Goal: Task Accomplishment & Management: Complete application form

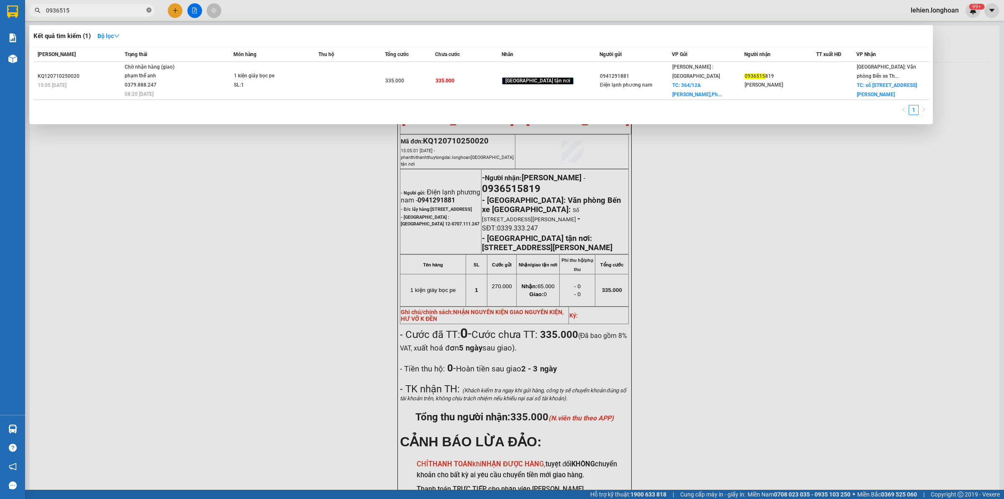
scroll to position [61, 0]
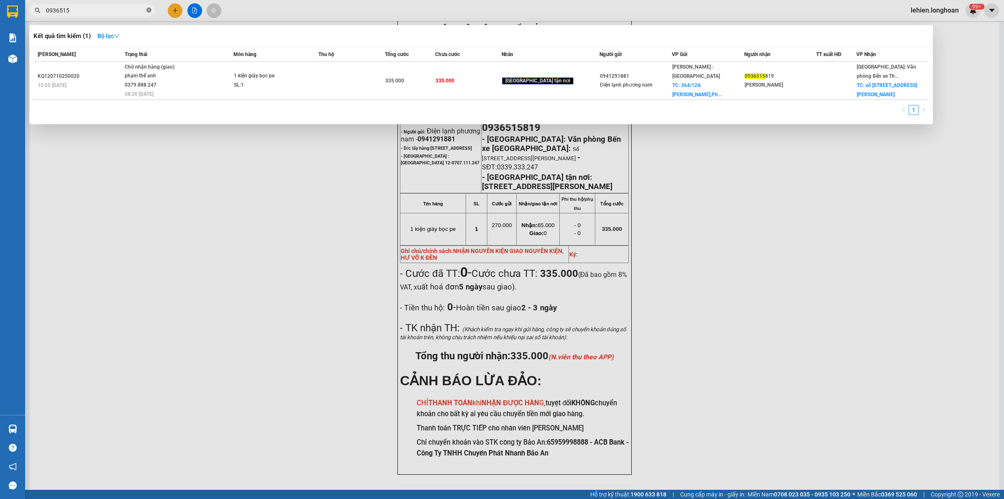
click at [149, 13] on icon "close-circle" at bounding box center [148, 10] width 5 height 5
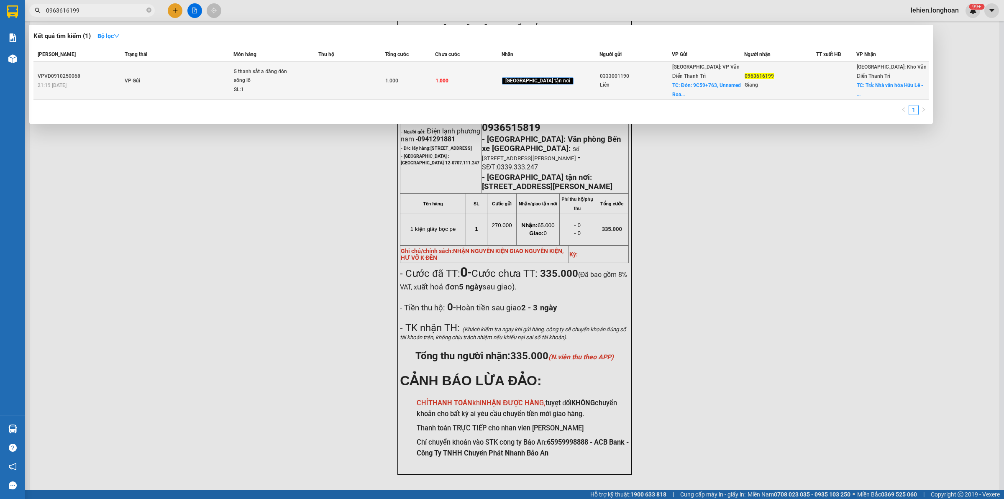
type input "0963616199"
click at [247, 76] on div "5 thanh sắt a đăng đón sông lô" at bounding box center [265, 76] width 63 height 18
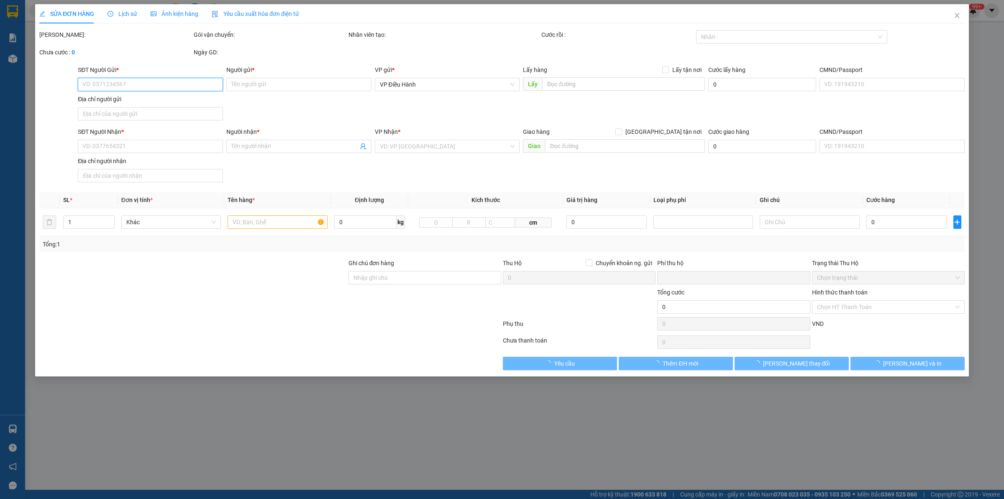
type input "0333001190"
type input "Liên"
checkbox input "true"
type input "Đón: 9C59+[STREET_ADDRESS][GEOGRAPHIC_DATA], [GEOGRAPHIC_DATA]"
type input "0963616199"
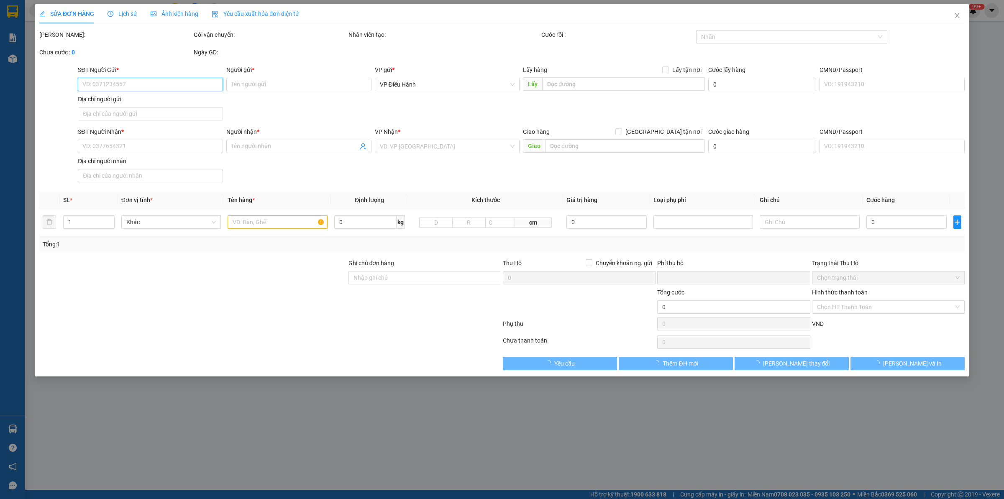
type input "Giang"
checkbox input "true"
type input "Trả: Nhà văn hóa Hữu [PERSON_NAME] Trì- [GEOGRAPHIC_DATA]"
type input "0"
type input "1.000"
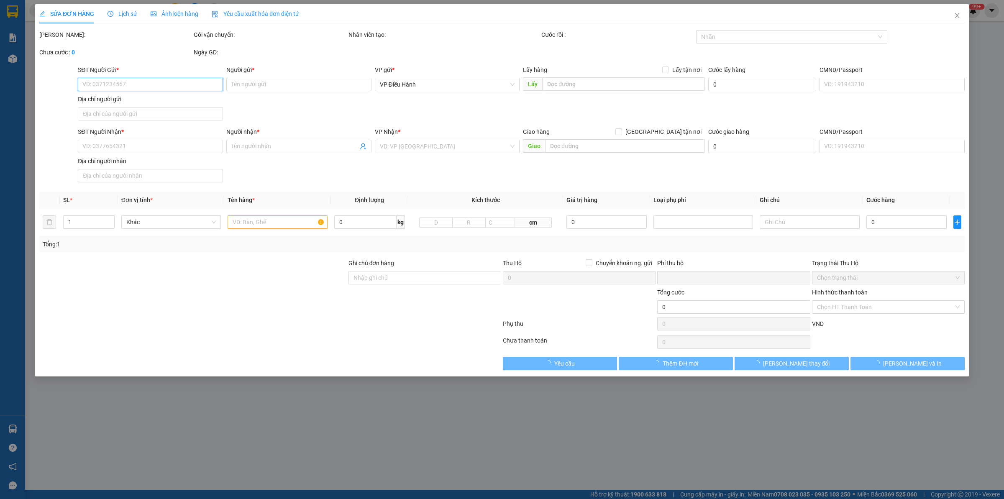
type input "1.000"
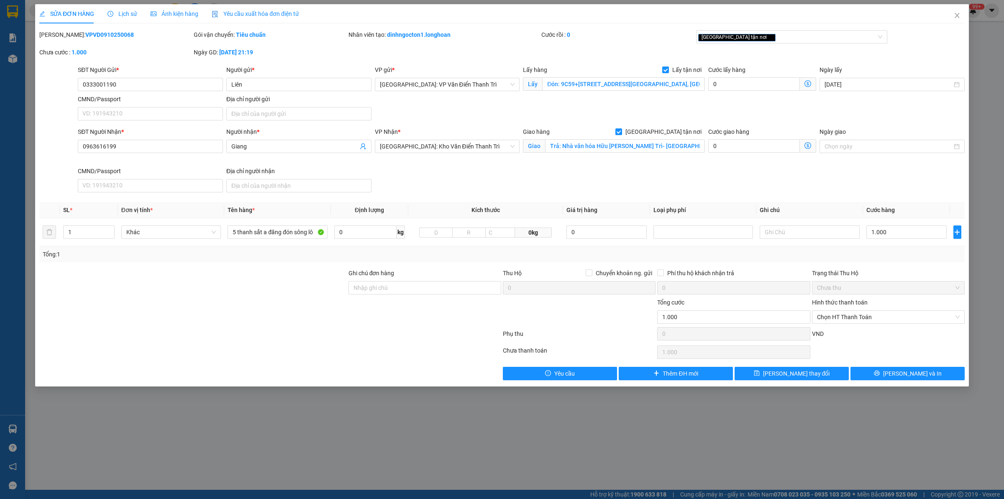
click at [128, 13] on span "Lịch sử" at bounding box center [122, 13] width 30 height 7
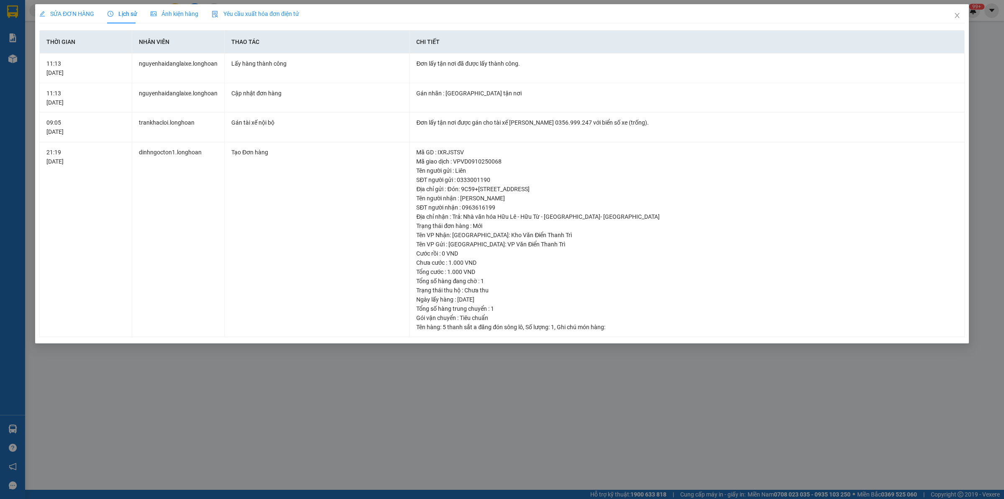
click at [79, 15] on span "SỬA ĐƠN HÀNG" at bounding box center [66, 13] width 55 height 7
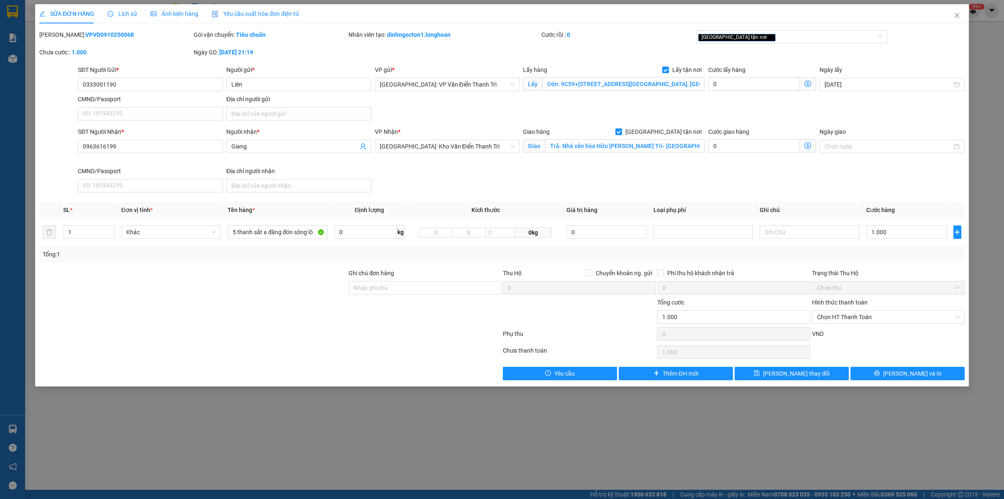
click at [116, 12] on span "Lịch sử" at bounding box center [122, 13] width 30 height 7
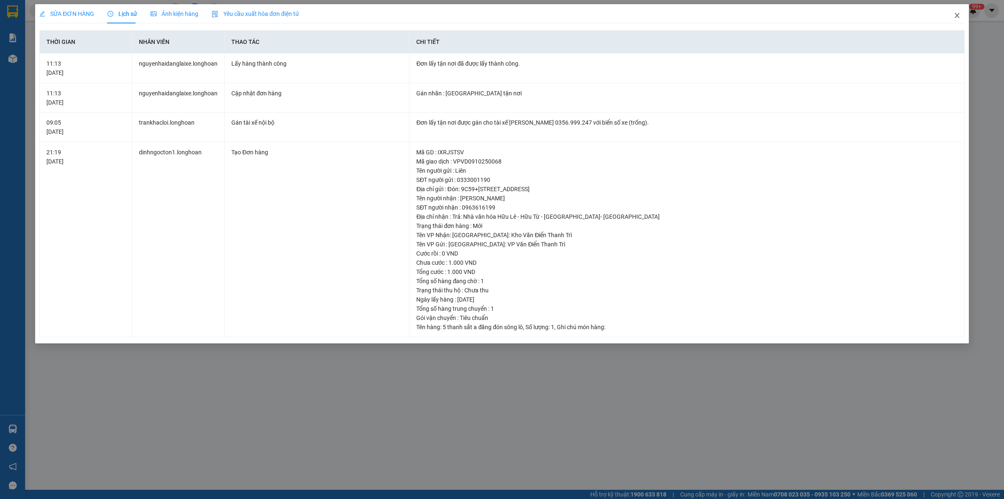
click at [966, 17] on span "Close" at bounding box center [956, 15] width 23 height 23
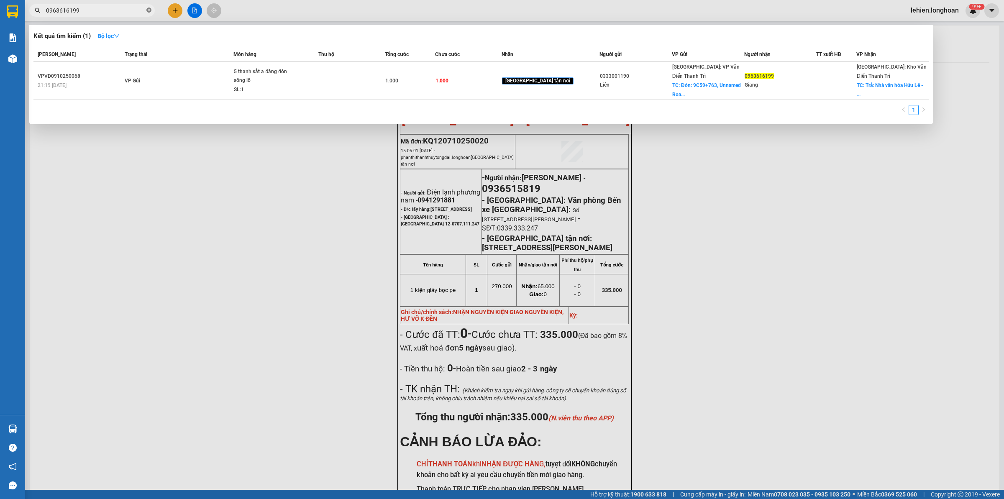
click at [151, 7] on span at bounding box center [148, 11] width 5 height 8
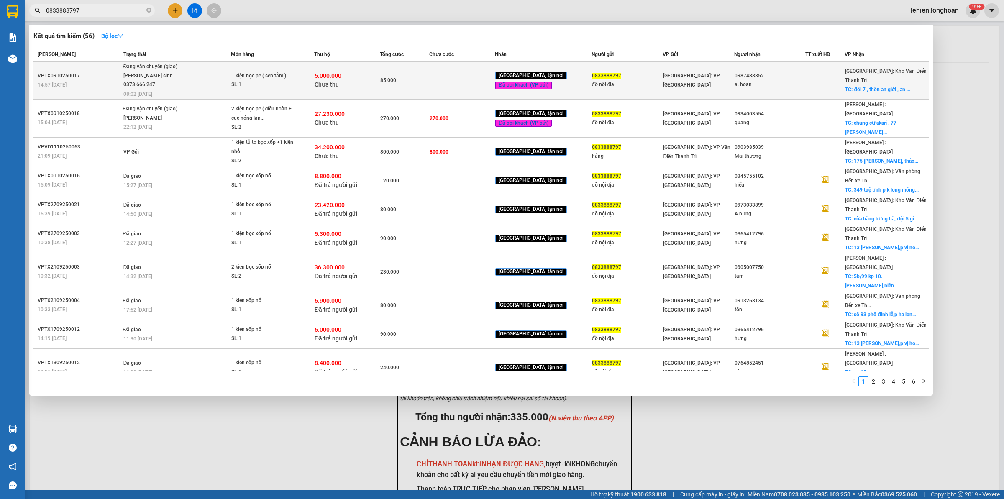
type input "0833888797"
click at [227, 73] on span "Đang vận chuyển (giao) [PERSON_NAME] sinh 0373.666.247 08:02 [DATE]" at bounding box center [176, 79] width 107 height 35
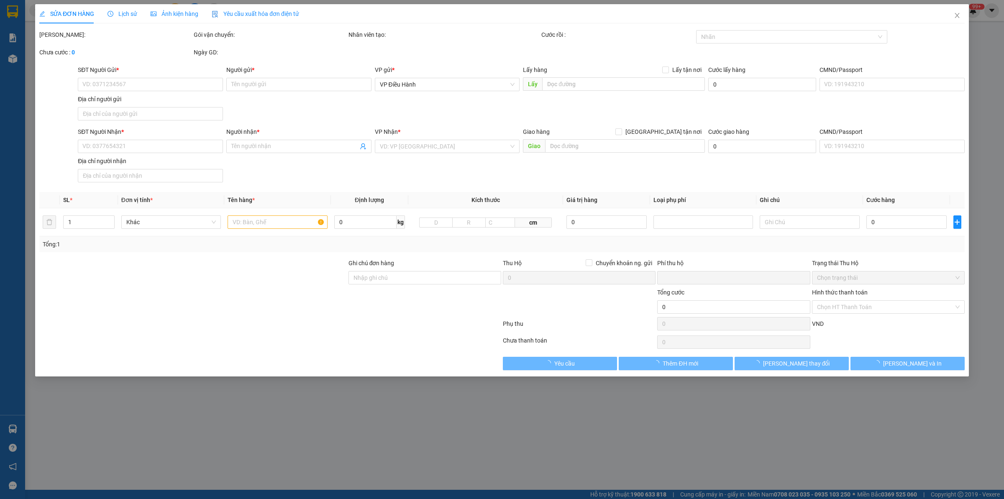
type input "0833888797"
type input "đồ nội địa"
type input "0987488352"
type input "a. hoan"
checkbox input "true"
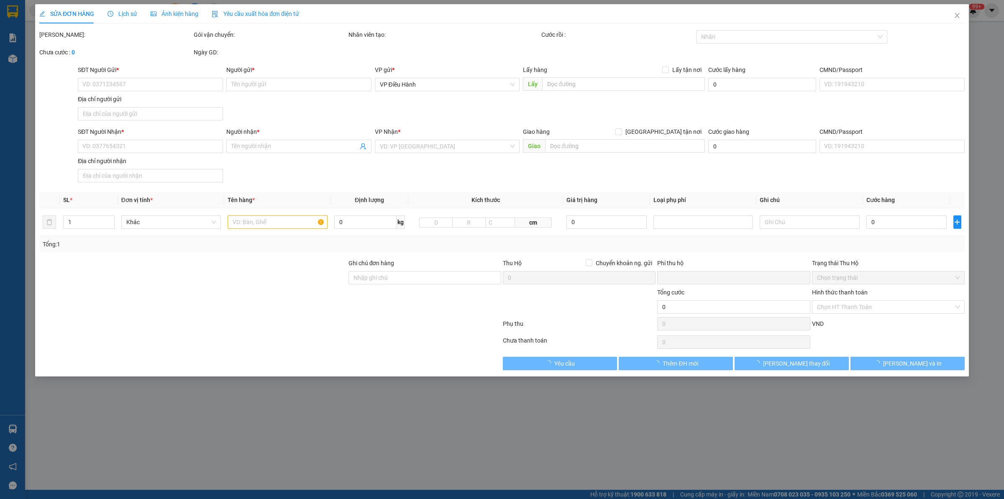
type input "đội 7 , thôn an giới , [GEOGRAPHIC_DATA] , [GEOGRAPHIC_DATA] , [GEOGRAPHIC_DATA]"
type input "nhận nguyên kiện bể vỡ không đền"
type input "85.000"
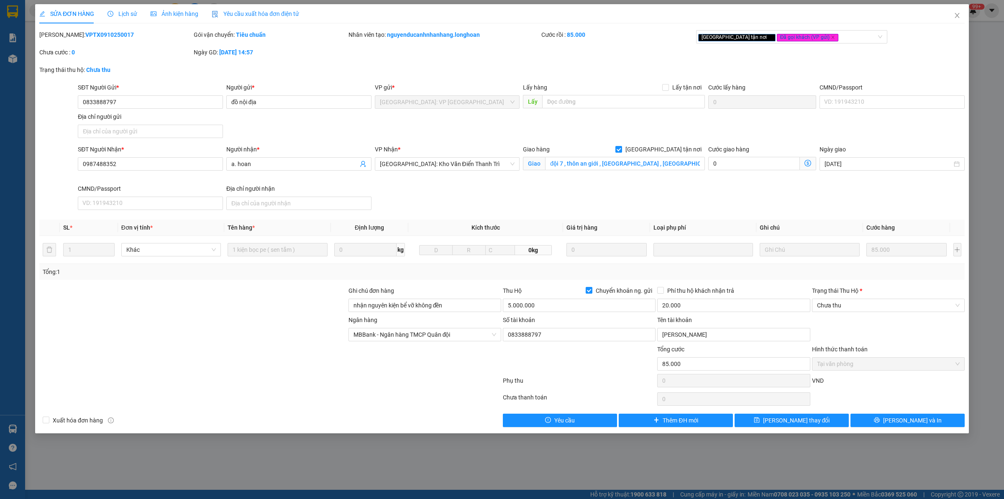
click at [130, 16] on span "Lịch sử" at bounding box center [122, 13] width 30 height 7
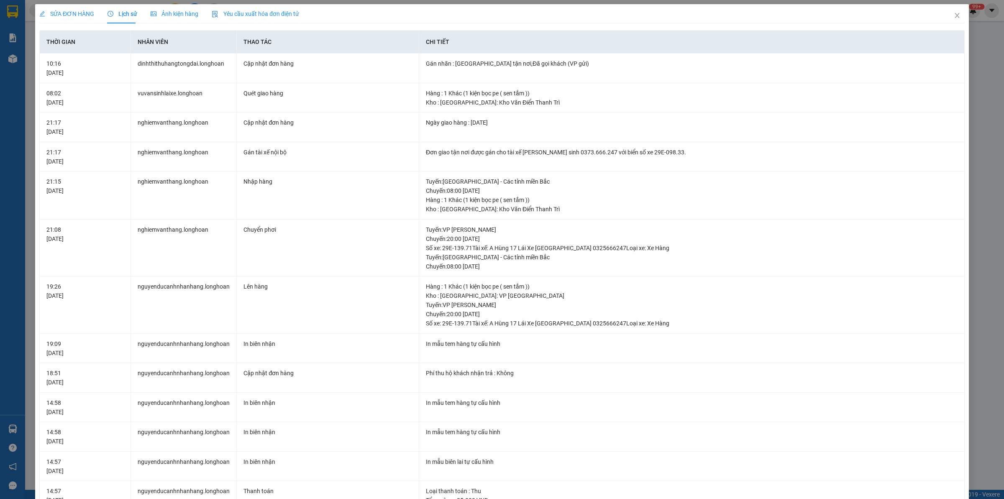
click at [59, 13] on span "SỬA ĐƠN HÀNG" at bounding box center [66, 13] width 55 height 7
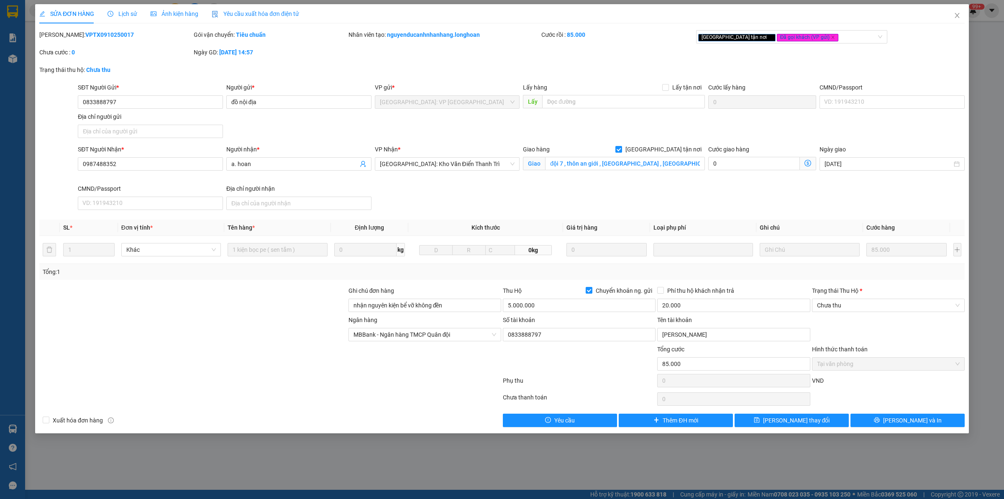
click at [133, 17] on span "Lịch sử" at bounding box center [122, 13] width 30 height 7
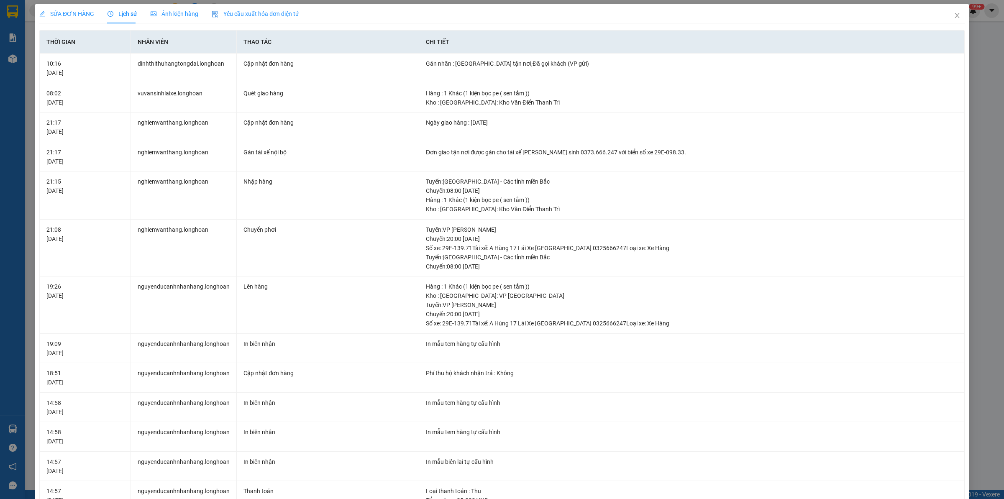
click at [76, 11] on span "SỬA ĐƠN HÀNG" at bounding box center [66, 13] width 55 height 7
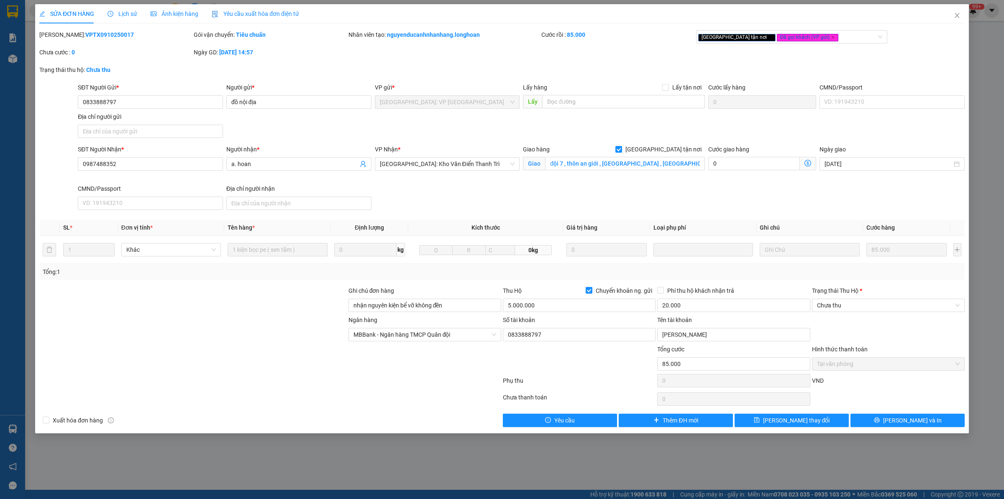
click at [120, 11] on span "Lịch sử" at bounding box center [122, 13] width 30 height 7
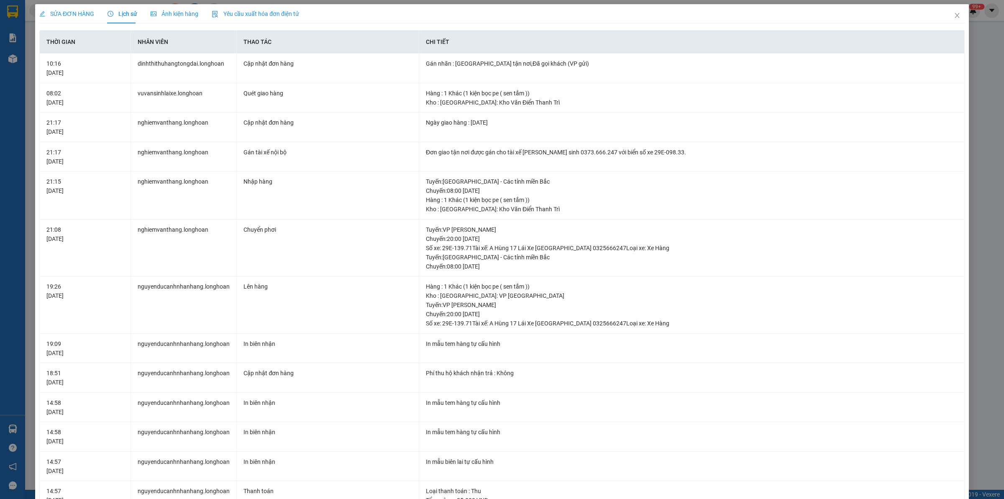
click at [66, 17] on span "SỬA ĐƠN HÀNG" at bounding box center [66, 13] width 55 height 7
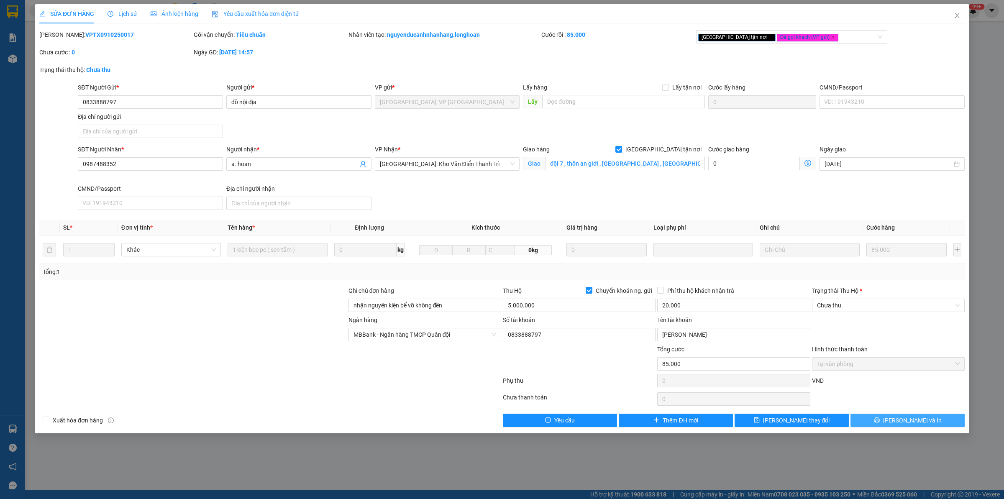
click at [874, 416] on button "[PERSON_NAME] và In" at bounding box center [907, 420] width 114 height 13
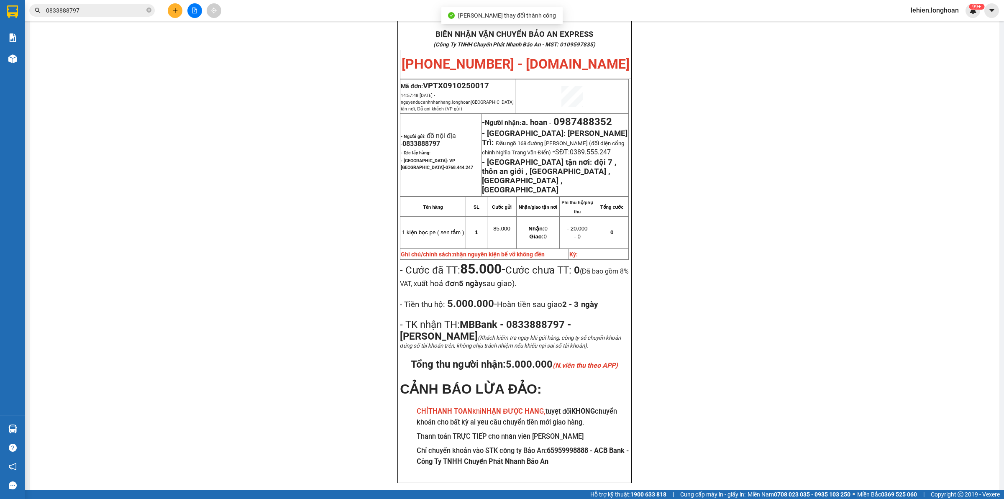
scroll to position [50, 0]
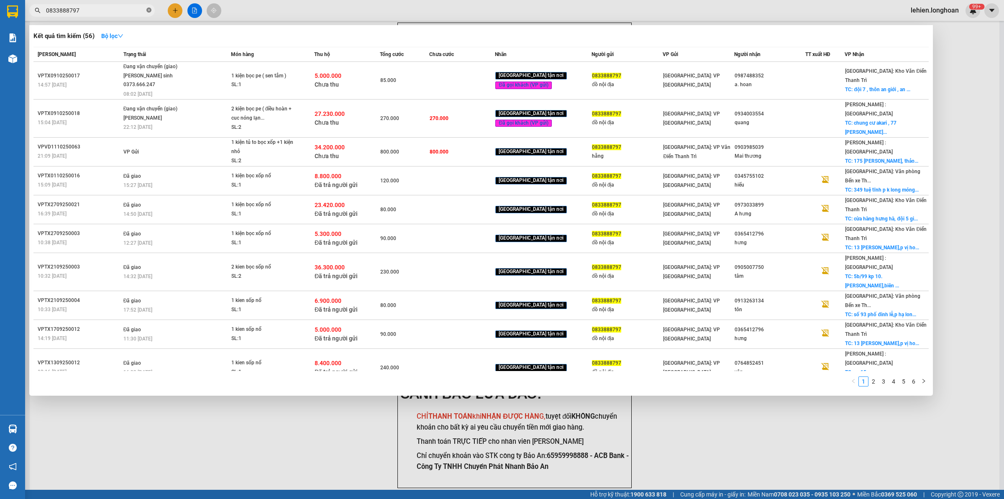
click at [148, 11] on icon "close-circle" at bounding box center [148, 10] width 5 height 5
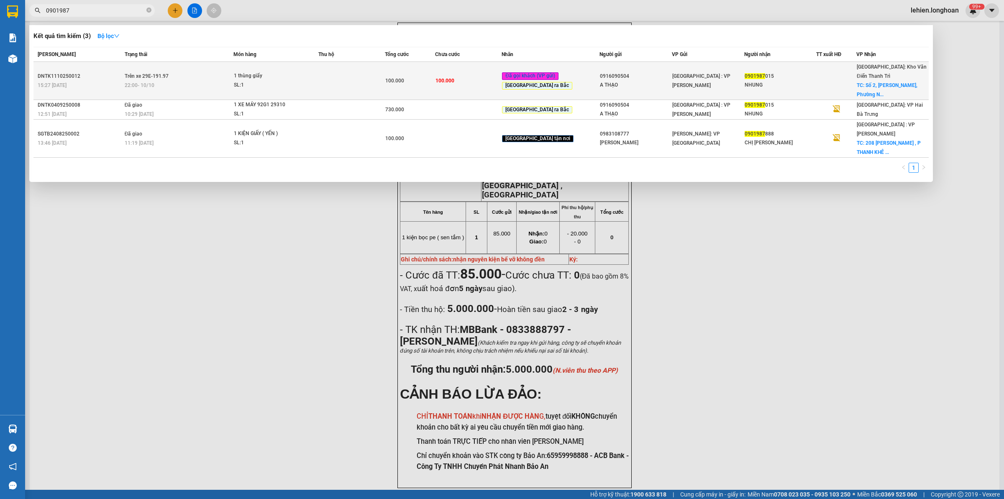
type input "0901987"
click at [265, 75] on div "1 thùng giấy" at bounding box center [265, 76] width 63 height 9
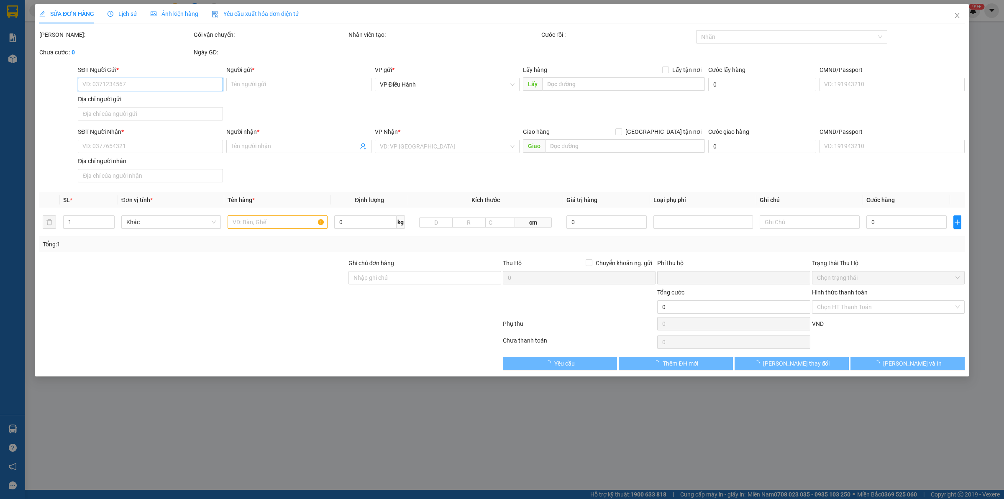
type input "0916090504"
type input "A THẠO"
type input "0901987015"
type input "NHUNG"
checkbox input "true"
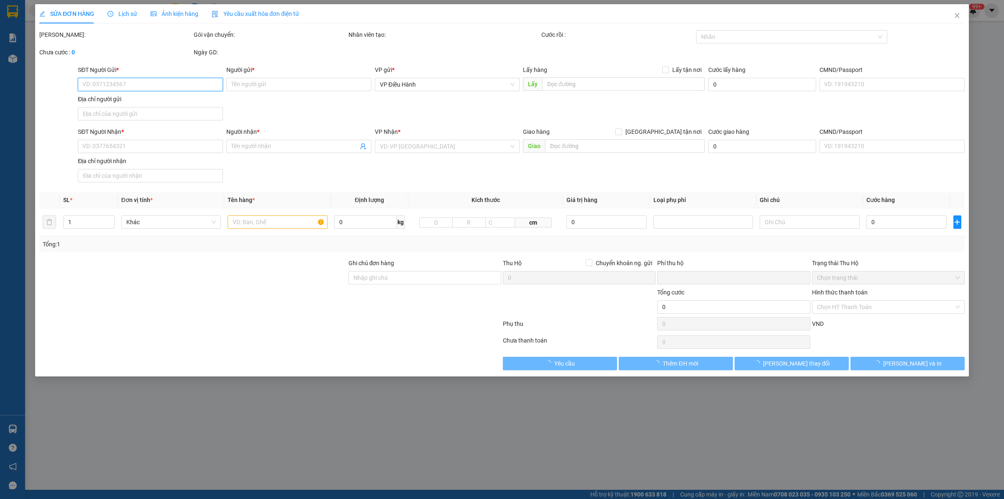
type input "[STREET_ADDRESS][PERSON_NAME]"
type input "KHÔNG BAO HƯ VỠ,MÓP MÉO thêm sdt người nhận 0796289384"
type input "0"
type input "100.000"
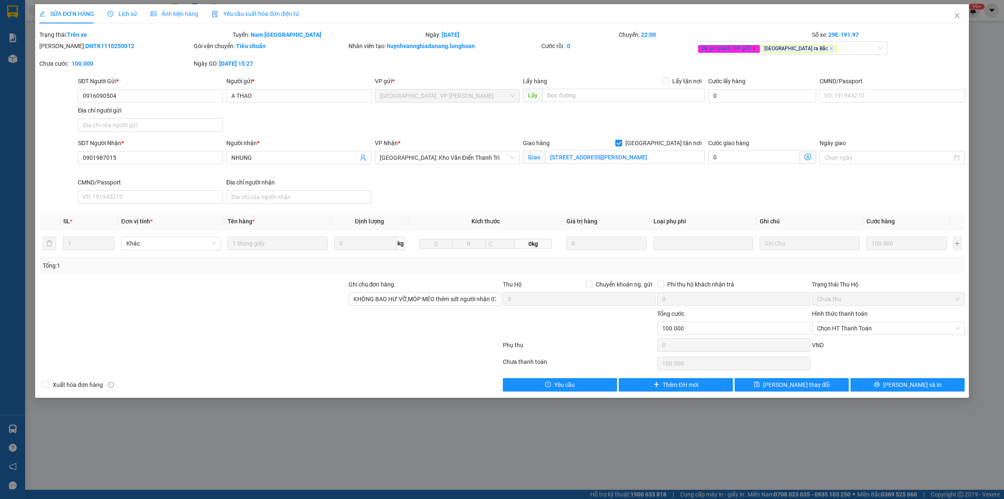
click at [115, 10] on span "Lịch sử" at bounding box center [122, 13] width 30 height 7
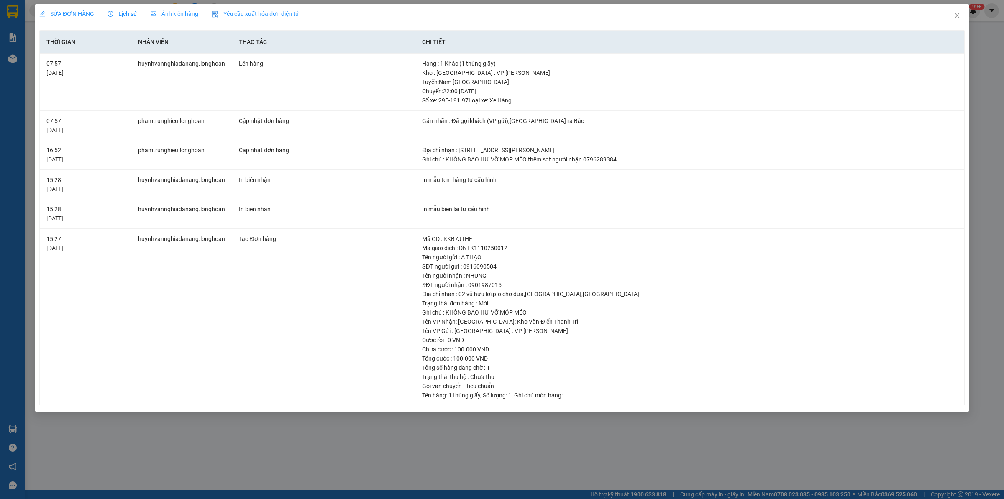
click at [58, 5] on div "SỬA ĐƠN HÀNG" at bounding box center [66, 13] width 55 height 19
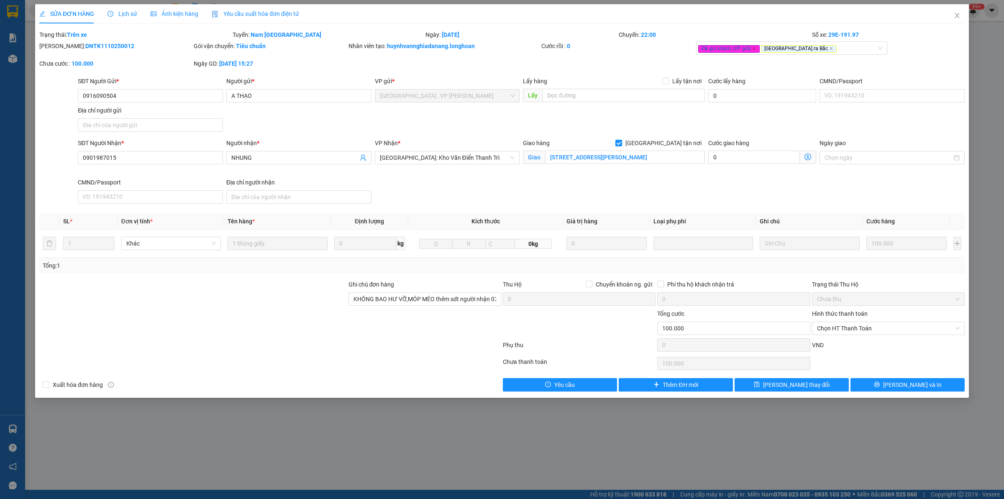
click at [85, 47] on b "DNTK1110250012" at bounding box center [109, 46] width 49 height 7
copy b "DNTK1110250012"
click at [870, 383] on button "[PERSON_NAME] và In" at bounding box center [907, 384] width 114 height 13
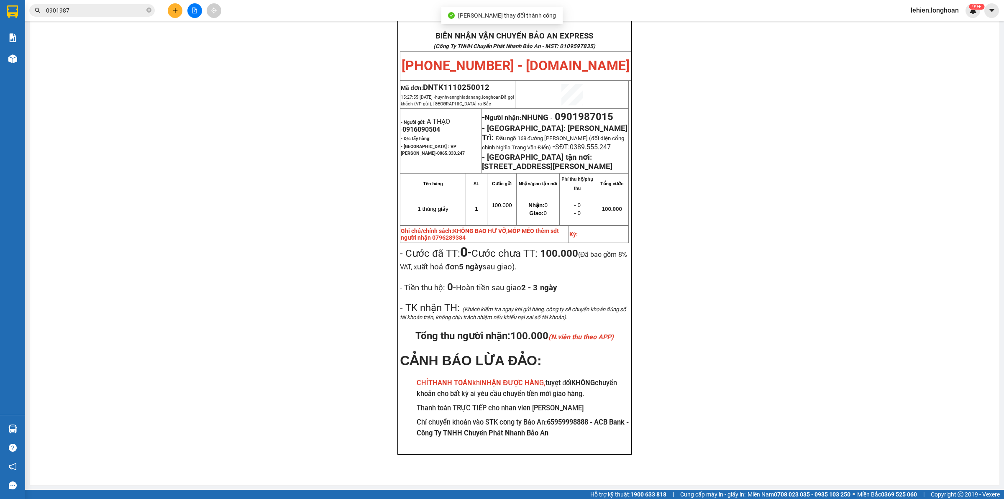
scroll to position [50, 0]
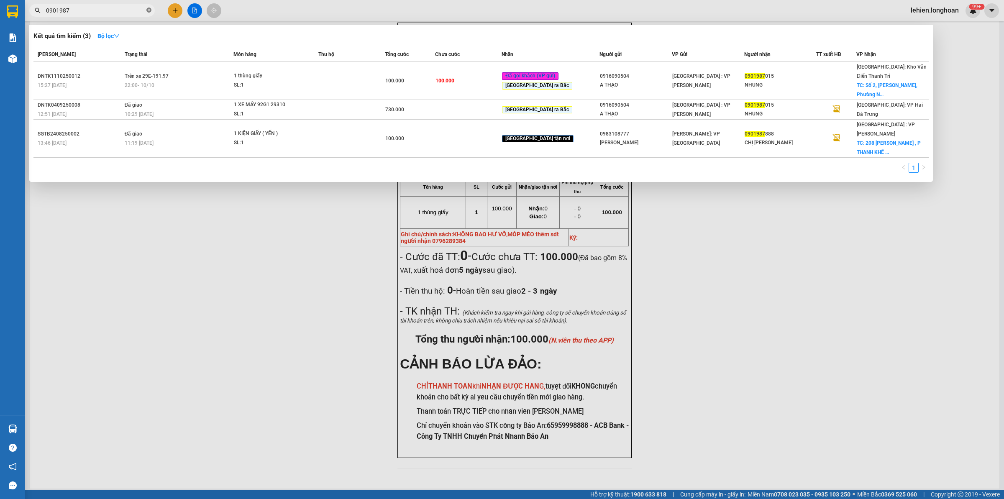
click at [151, 9] on icon "close-circle" at bounding box center [148, 10] width 5 height 5
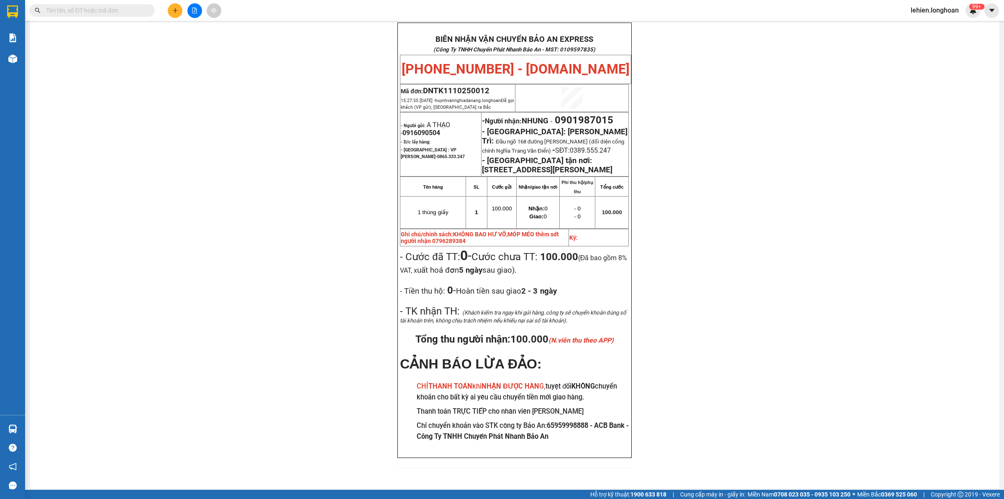
paste input "0986212589"
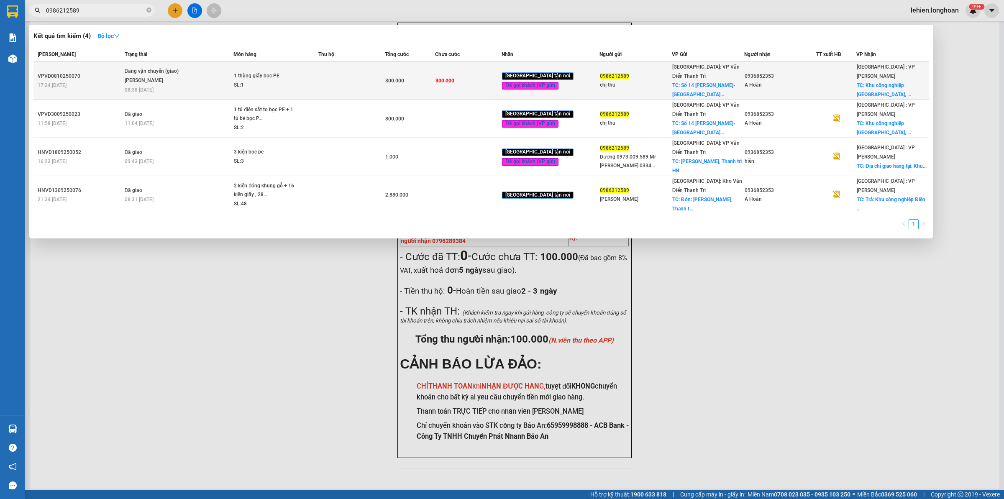
type input "0986212589"
click at [206, 68] on span "Đang vận chuyển (giao) [PERSON_NAME] 08:38 [DATE]" at bounding box center [179, 80] width 109 height 26
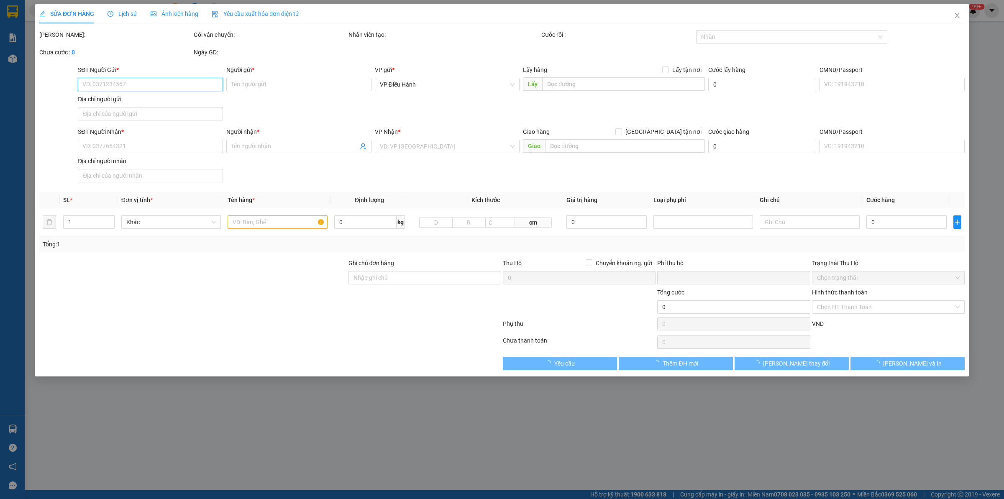
type input "0986212589"
type input "chị thu"
checkbox input "true"
type input "Số 14 Kim Đồng- [GEOGRAPHIC_DATA]- [GEOGRAPHIC_DATA]"
type input "0936852353"
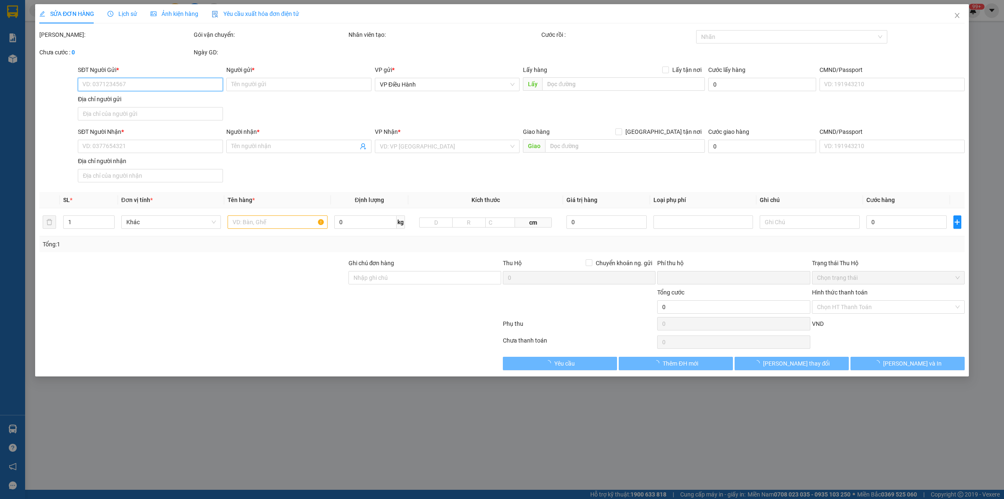
type input "A Hoàn"
checkbox input "true"
type input "Khu công nghiệp [GEOGRAPHIC_DATA], [GEOGRAPHIC_DATA], [GEOGRAPHIC_DATA], [GEOGR…"
type input "có vat"
type input "0"
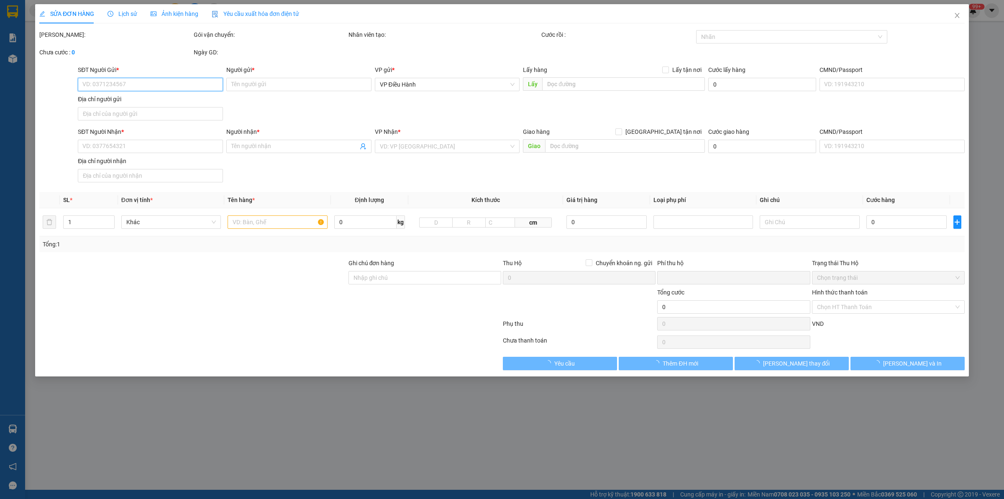
type input "300.000"
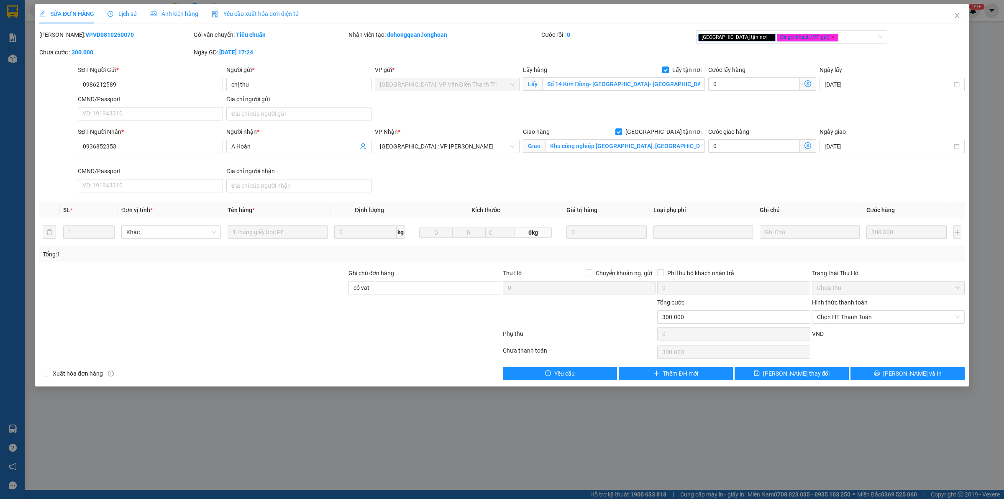
click at [118, 9] on div "Lịch sử" at bounding box center [122, 13] width 30 height 9
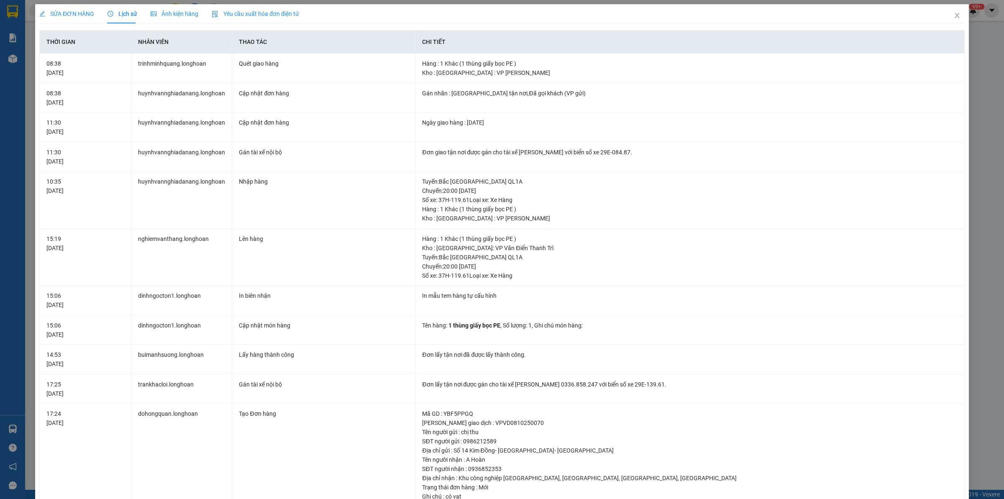
click at [61, 4] on div "SỬA ĐƠN HÀNG" at bounding box center [66, 13] width 55 height 19
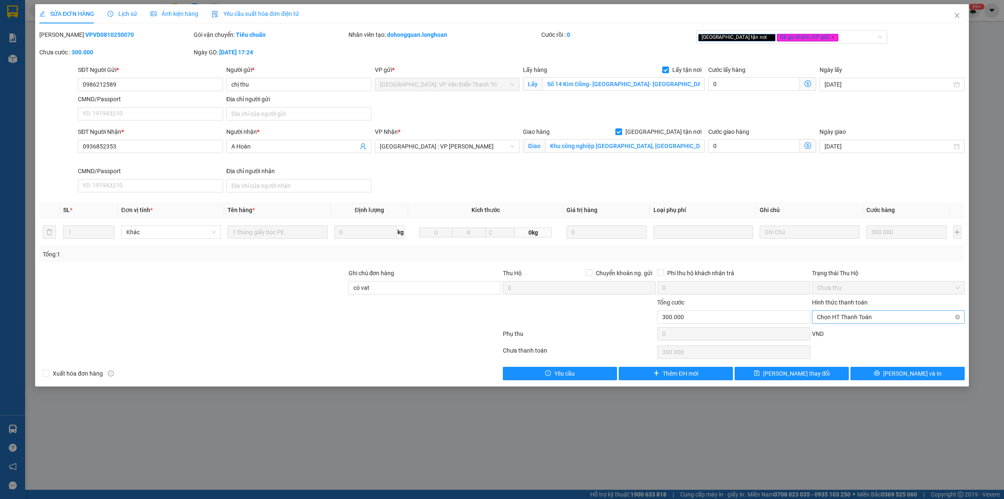
click at [858, 314] on span "Chọn HT Thanh Toán" at bounding box center [888, 317] width 143 height 13
